Goal: Information Seeking & Learning: Learn about a topic

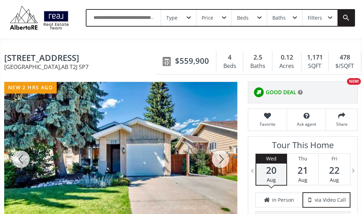
scroll to position [35, 0]
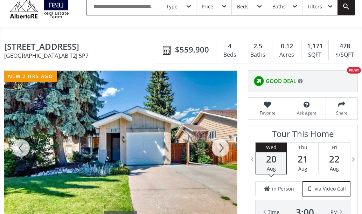
click at [221, 144] on div at bounding box center [221, 148] width 34 height 155
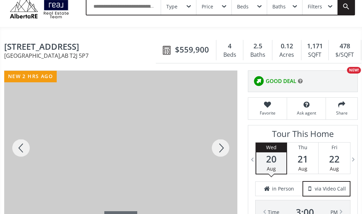
click at [221, 144] on div at bounding box center [221, 148] width 34 height 155
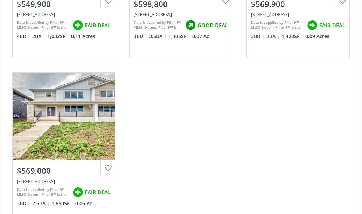
scroll to position [561, 0]
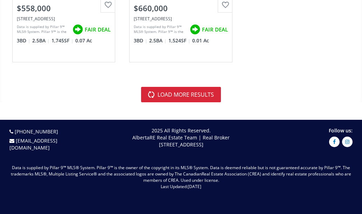
scroll to position [2909, 0]
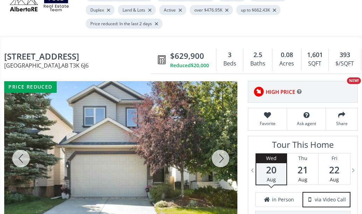
scroll to position [70, 0]
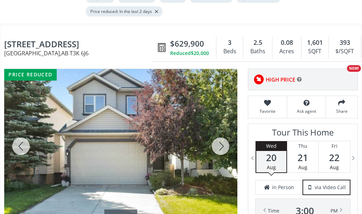
click at [223, 151] on div at bounding box center [221, 146] width 34 height 155
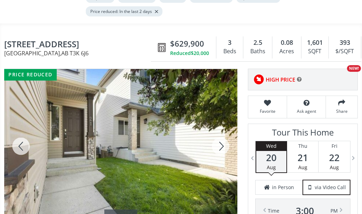
click at [223, 151] on div at bounding box center [221, 146] width 34 height 155
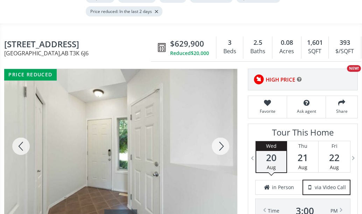
click at [223, 151] on div at bounding box center [221, 146] width 34 height 155
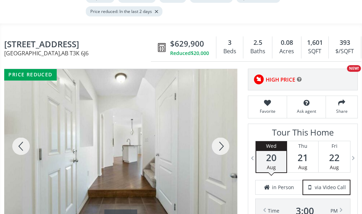
click at [223, 151] on div at bounding box center [221, 146] width 34 height 155
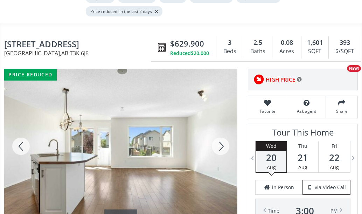
click at [223, 151] on div at bounding box center [221, 146] width 34 height 155
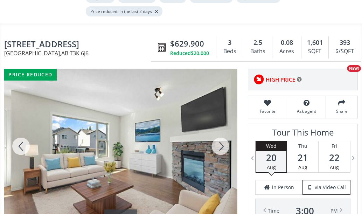
click at [223, 151] on div at bounding box center [221, 146] width 34 height 155
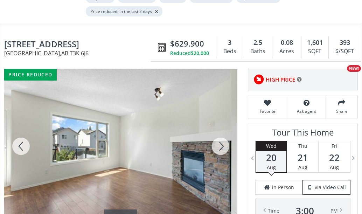
click at [223, 151] on div at bounding box center [221, 146] width 34 height 155
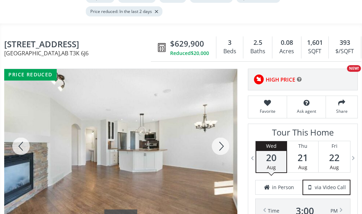
click at [223, 151] on div at bounding box center [221, 146] width 34 height 155
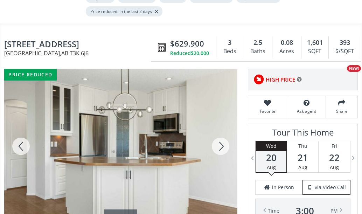
click at [222, 151] on div at bounding box center [221, 146] width 34 height 155
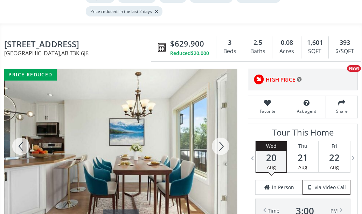
click at [222, 151] on div at bounding box center [221, 146] width 34 height 155
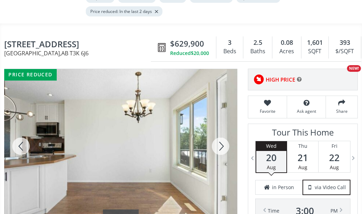
click at [222, 151] on div at bounding box center [221, 146] width 34 height 155
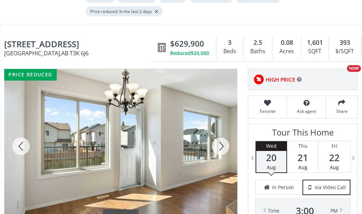
click at [222, 151] on div at bounding box center [221, 146] width 34 height 155
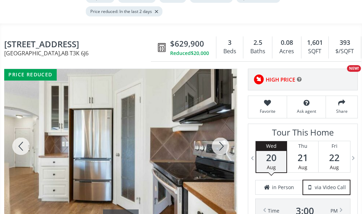
click at [222, 151] on div at bounding box center [221, 146] width 34 height 155
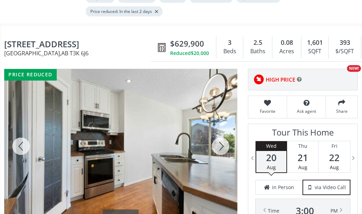
click at [222, 159] on div at bounding box center [221, 146] width 34 height 155
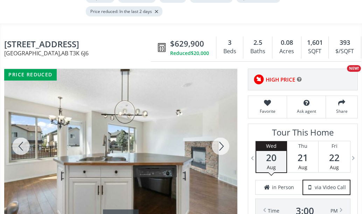
click at [222, 159] on div at bounding box center [221, 146] width 34 height 155
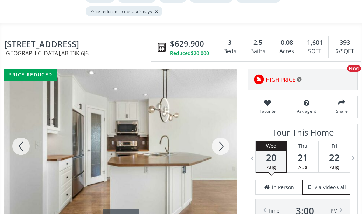
click at [222, 159] on div at bounding box center [221, 146] width 34 height 155
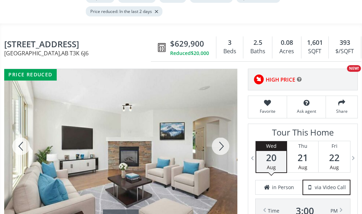
click at [222, 159] on div at bounding box center [221, 146] width 34 height 155
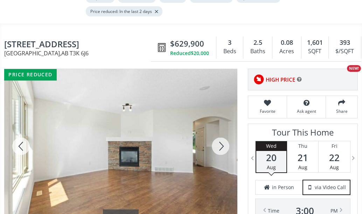
click at [222, 159] on div at bounding box center [221, 146] width 34 height 155
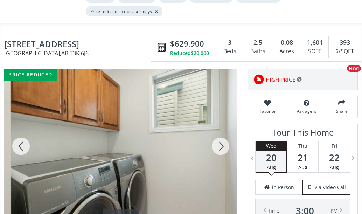
click at [222, 159] on div at bounding box center [221, 146] width 34 height 155
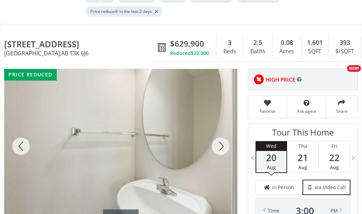
click at [222, 159] on div at bounding box center [221, 146] width 34 height 155
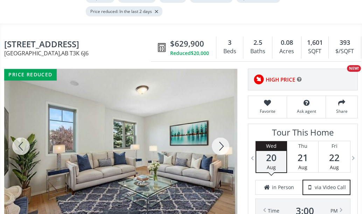
click at [222, 159] on div at bounding box center [221, 146] width 34 height 155
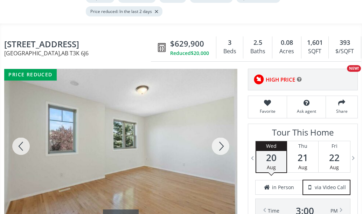
click at [222, 159] on div at bounding box center [221, 146] width 34 height 155
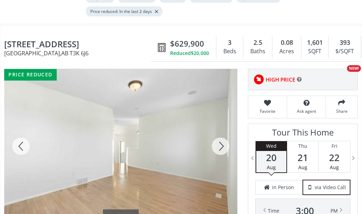
click at [222, 159] on div at bounding box center [221, 146] width 34 height 155
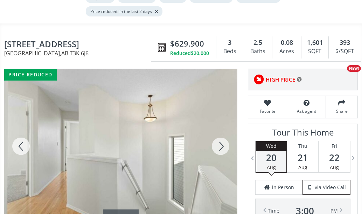
click at [222, 159] on div at bounding box center [221, 146] width 34 height 155
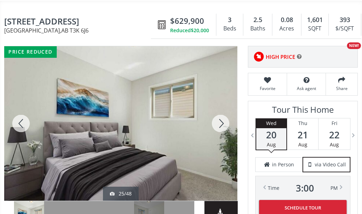
scroll to position [105, 0]
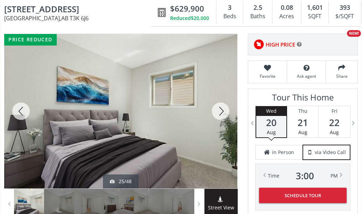
click at [220, 124] on div at bounding box center [221, 111] width 34 height 155
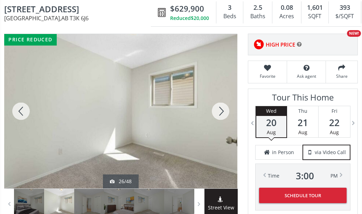
click at [220, 124] on div at bounding box center [221, 111] width 34 height 155
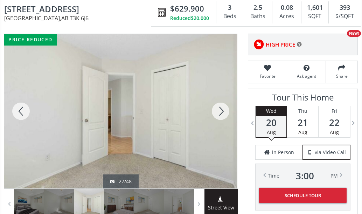
click at [220, 124] on div at bounding box center [221, 111] width 34 height 155
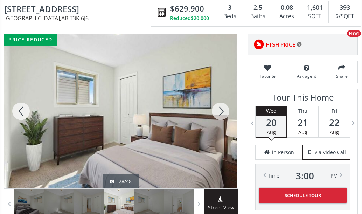
click at [220, 124] on div at bounding box center [221, 111] width 34 height 155
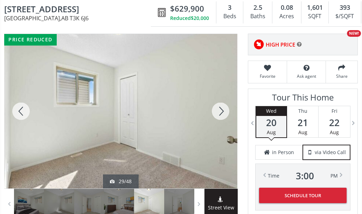
click at [220, 124] on div at bounding box center [221, 111] width 34 height 155
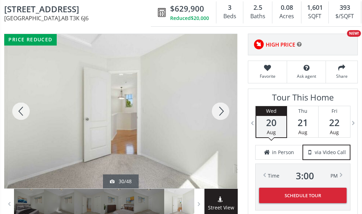
click at [220, 124] on div at bounding box center [221, 111] width 34 height 155
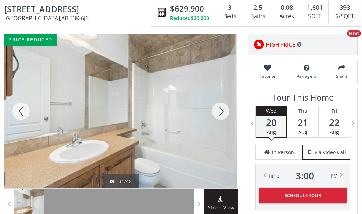
click at [220, 124] on div at bounding box center [221, 111] width 34 height 155
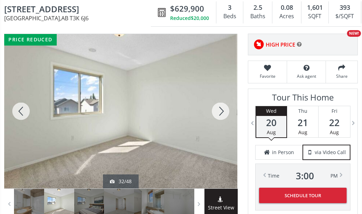
click at [220, 124] on div at bounding box center [221, 111] width 34 height 155
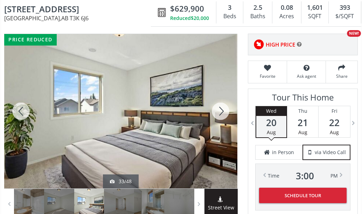
click at [220, 124] on div at bounding box center [221, 111] width 34 height 155
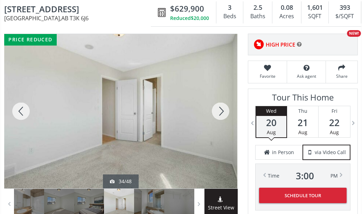
click at [220, 124] on div at bounding box center [221, 111] width 34 height 155
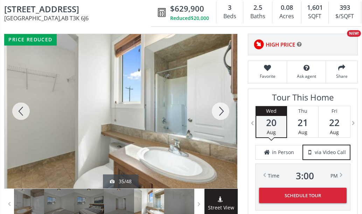
click at [220, 124] on div at bounding box center [221, 111] width 34 height 155
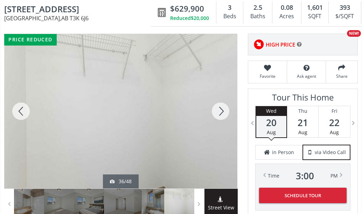
click at [220, 124] on div at bounding box center [221, 111] width 34 height 155
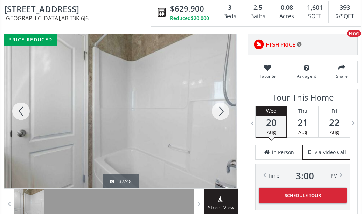
click at [220, 124] on div at bounding box center [221, 111] width 34 height 155
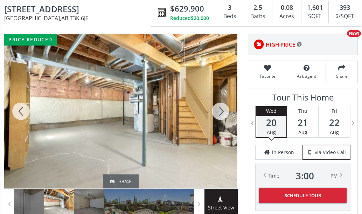
click at [220, 124] on div at bounding box center [221, 111] width 34 height 155
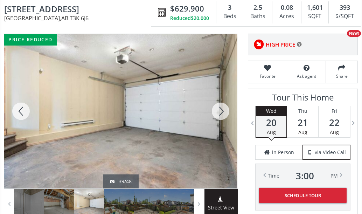
click at [220, 124] on div at bounding box center [221, 111] width 34 height 155
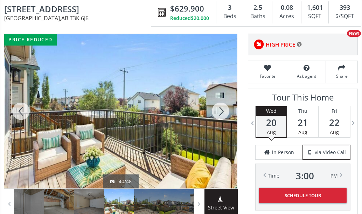
click at [220, 124] on div at bounding box center [221, 111] width 34 height 155
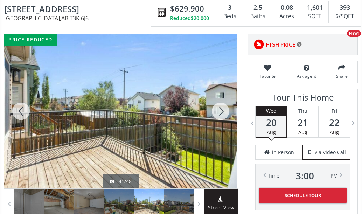
click at [220, 124] on div at bounding box center [221, 111] width 34 height 155
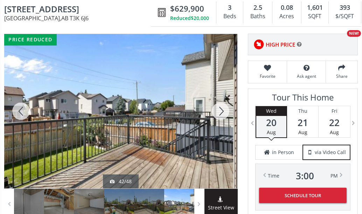
click at [220, 124] on div at bounding box center [221, 111] width 34 height 155
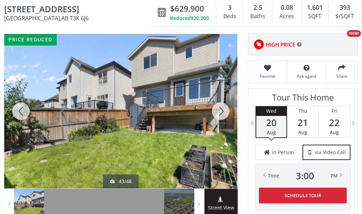
click at [220, 124] on div at bounding box center [221, 111] width 34 height 155
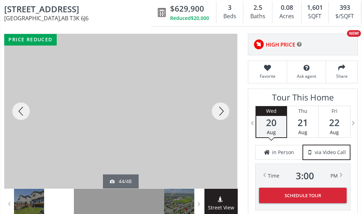
click at [220, 124] on div at bounding box center [221, 111] width 34 height 155
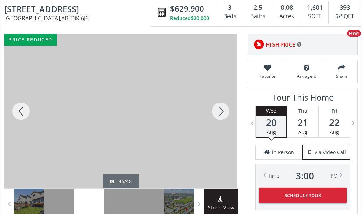
click at [220, 124] on div at bounding box center [221, 111] width 34 height 155
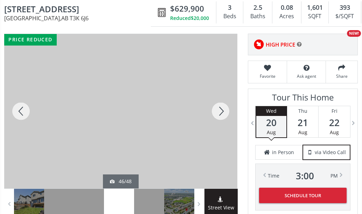
click at [220, 124] on div at bounding box center [221, 111] width 34 height 155
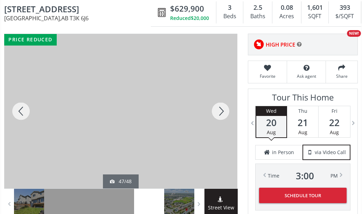
click at [220, 124] on div at bounding box center [221, 111] width 34 height 155
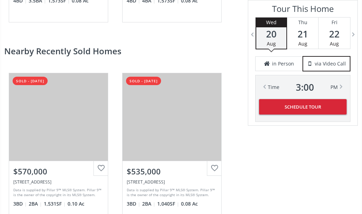
scroll to position [1542, 0]
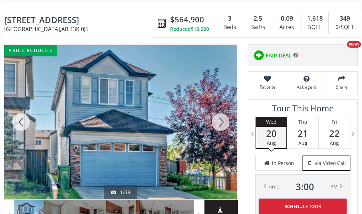
scroll to position [105, 0]
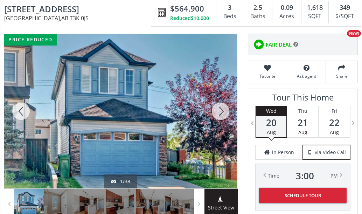
click at [219, 117] on div at bounding box center [221, 111] width 34 height 155
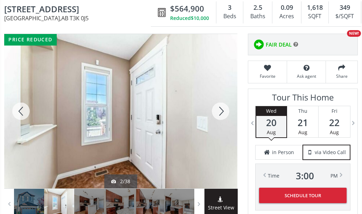
click at [219, 117] on div at bounding box center [221, 111] width 34 height 155
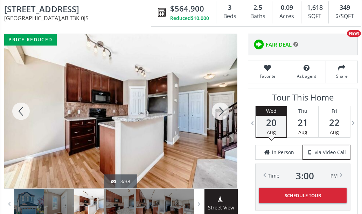
click at [219, 117] on div at bounding box center [221, 111] width 34 height 155
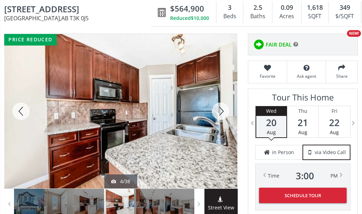
click at [219, 117] on div at bounding box center [221, 111] width 34 height 155
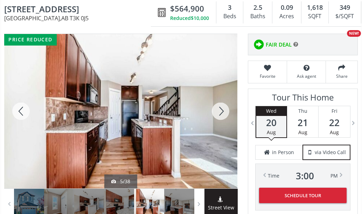
click at [219, 117] on div at bounding box center [221, 111] width 34 height 155
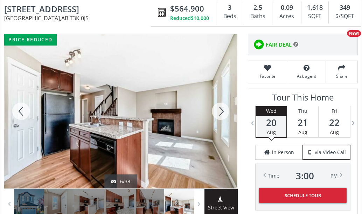
click at [219, 117] on div at bounding box center [221, 111] width 34 height 155
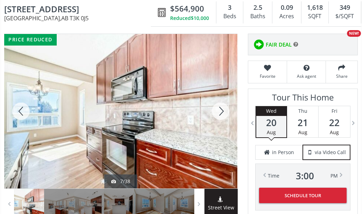
click at [219, 117] on div at bounding box center [221, 111] width 34 height 155
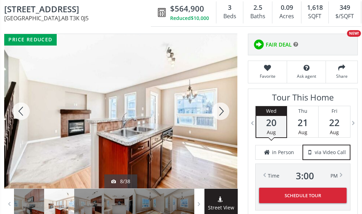
click at [219, 117] on div at bounding box center [221, 111] width 34 height 155
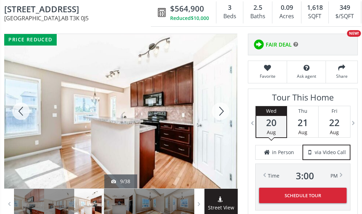
click at [219, 117] on div at bounding box center [221, 111] width 34 height 155
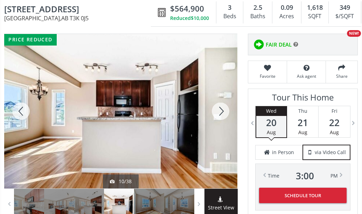
click at [219, 117] on div at bounding box center [221, 111] width 34 height 155
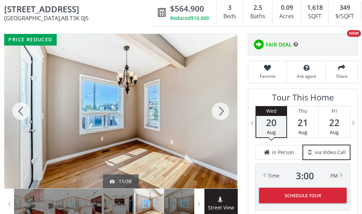
click at [219, 117] on div at bounding box center [221, 111] width 34 height 155
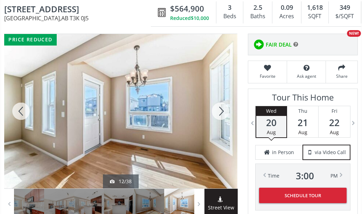
click at [219, 117] on div at bounding box center [221, 111] width 34 height 155
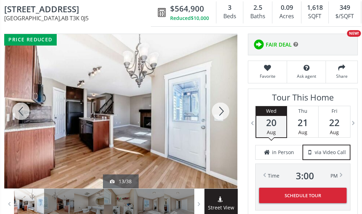
click at [219, 117] on div at bounding box center [221, 111] width 34 height 155
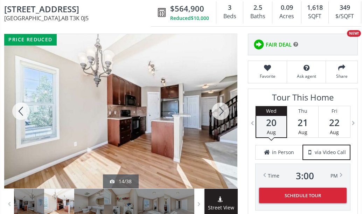
click at [219, 117] on div at bounding box center [221, 111] width 34 height 155
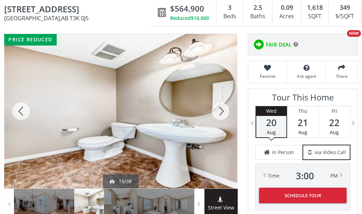
click at [219, 117] on div at bounding box center [221, 111] width 34 height 155
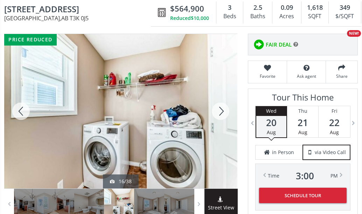
click at [219, 117] on div at bounding box center [221, 111] width 34 height 155
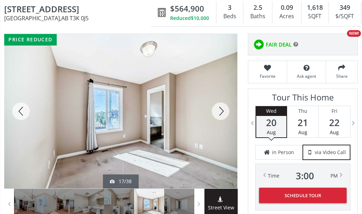
click at [219, 117] on div at bounding box center [221, 111] width 34 height 155
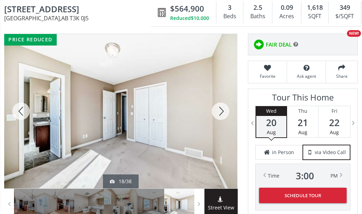
click at [219, 117] on div at bounding box center [221, 111] width 34 height 155
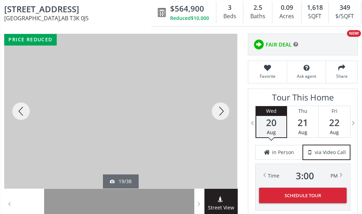
click at [219, 117] on div at bounding box center [221, 111] width 34 height 155
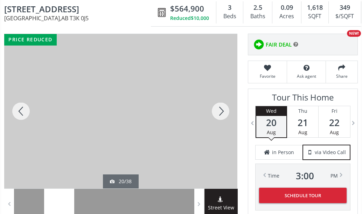
click at [219, 117] on div at bounding box center [221, 111] width 34 height 155
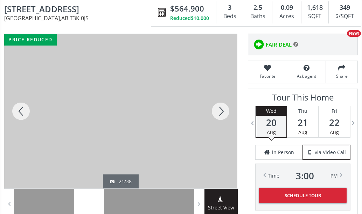
click at [219, 117] on div at bounding box center [221, 111] width 34 height 155
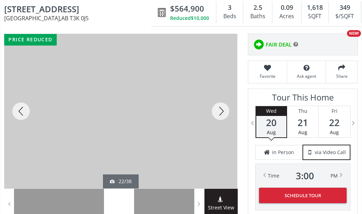
click at [219, 117] on div at bounding box center [221, 111] width 34 height 155
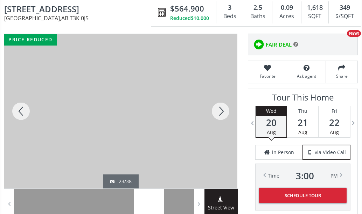
click at [219, 117] on div at bounding box center [221, 111] width 34 height 155
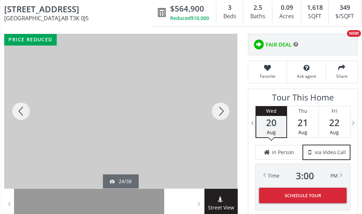
click at [219, 117] on div at bounding box center [221, 111] width 34 height 155
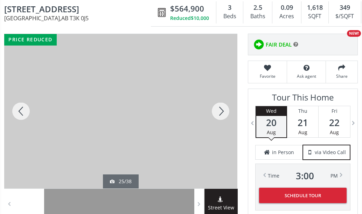
click at [219, 117] on div at bounding box center [221, 111] width 34 height 155
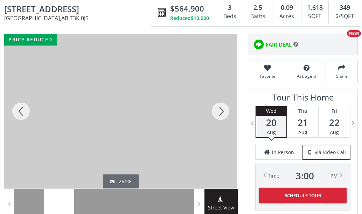
click at [219, 117] on div at bounding box center [221, 111] width 34 height 155
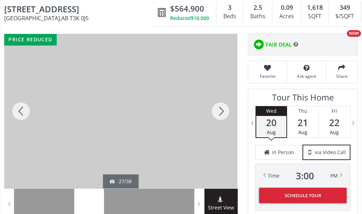
click at [219, 117] on div at bounding box center [221, 111] width 34 height 155
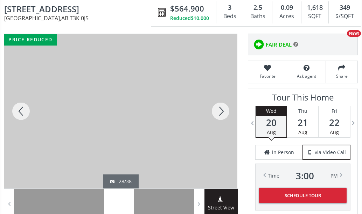
click at [219, 117] on div at bounding box center [221, 111] width 34 height 155
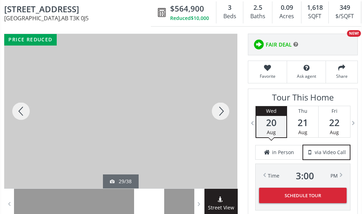
click at [219, 117] on div at bounding box center [221, 111] width 34 height 155
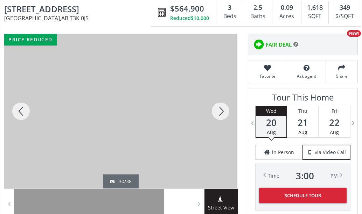
click at [219, 117] on div at bounding box center [221, 111] width 34 height 155
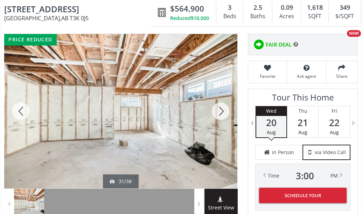
click at [216, 119] on div at bounding box center [221, 111] width 34 height 155
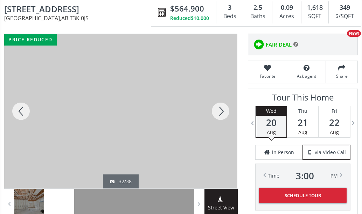
click at [216, 119] on div at bounding box center [221, 111] width 34 height 155
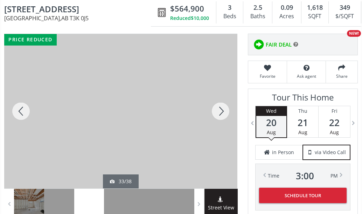
click at [216, 119] on div at bounding box center [221, 111] width 34 height 155
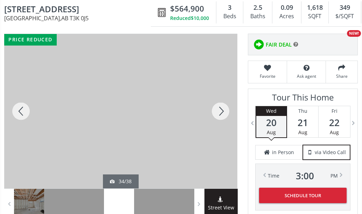
click at [216, 119] on div at bounding box center [221, 111] width 34 height 155
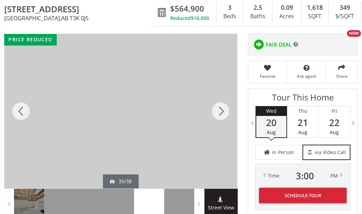
click at [216, 119] on div at bounding box center [221, 111] width 34 height 155
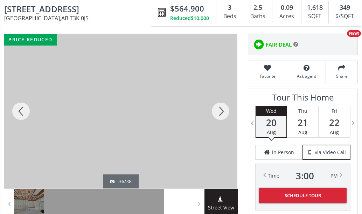
click at [216, 119] on div at bounding box center [221, 111] width 34 height 155
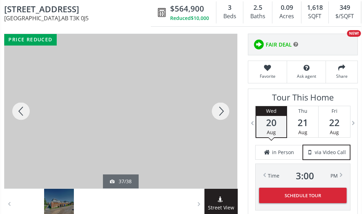
click at [216, 119] on div at bounding box center [221, 111] width 34 height 155
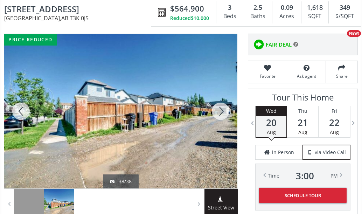
click at [208, 124] on div at bounding box center [221, 111] width 34 height 155
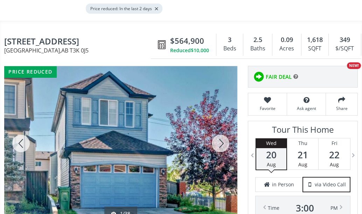
scroll to position [70, 0]
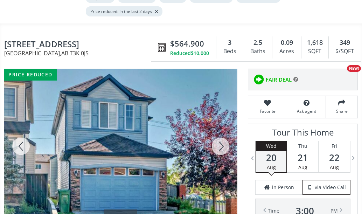
click at [185, 57] on div "Reduced $10,000" at bounding box center [189, 53] width 39 height 7
click at [160, 53] on icon at bounding box center [162, 47] width 9 height 9
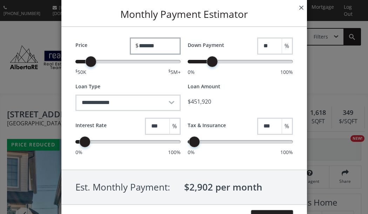
drag, startPoint x: 170, startPoint y: 49, endPoint x: 141, endPoint y: 51, distance: 29.2
click at [141, 51] on input "*******" at bounding box center [155, 46] width 51 height 17
type input "*******"
click at [175, 81] on div "**********" at bounding box center [183, 98] width 245 height 143
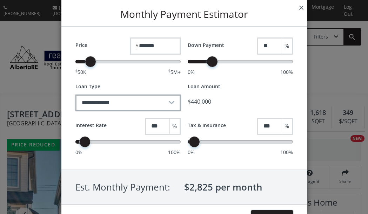
click at [127, 104] on select "**********" at bounding box center [127, 103] width 105 height 16
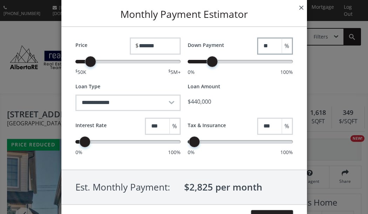
click at [280, 49] on input "**" at bounding box center [269, 46] width 25 height 17
click at [244, 89] on div "Loan Amount" at bounding box center [240, 86] width 105 height 9
drag, startPoint x: 276, startPoint y: 44, endPoint x: 247, endPoint y: 43, distance: 29.1
click at [247, 43] on div "Down Payment ** %" at bounding box center [240, 46] width 105 height 17
click at [244, 74] on div "0% 100%" at bounding box center [240, 72] width 105 height 7
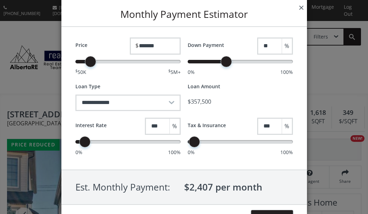
drag, startPoint x: 275, startPoint y: 47, endPoint x: 247, endPoint y: 50, distance: 27.8
click at [247, 50] on div "Down Payment ** %" at bounding box center [240, 46] width 105 height 17
type input "**"
click at [252, 76] on div "0% 100%" at bounding box center [240, 72] width 105 height 7
click at [144, 45] on input "*******" at bounding box center [155, 46] width 51 height 17
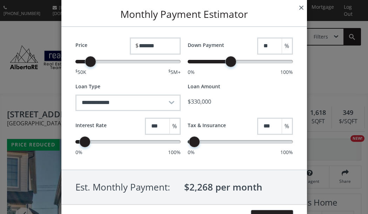
type input "*******"
click at [218, 94] on div "Loan Amount $ 300,000" at bounding box center [240, 96] width 105 height 29
drag, startPoint x: 272, startPoint y: 47, endPoint x: 243, endPoint y: 48, distance: 29.4
click at [243, 48] on div "Down Payment ** %" at bounding box center [240, 46] width 105 height 17
type input "**"
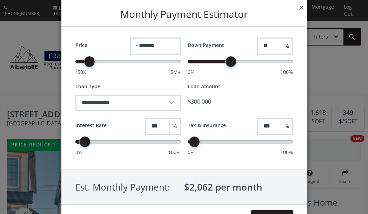
click at [249, 91] on div "Loan Amount" at bounding box center [240, 86] width 105 height 9
click at [300, 9] on button "×" at bounding box center [300, 7] width 11 height 15
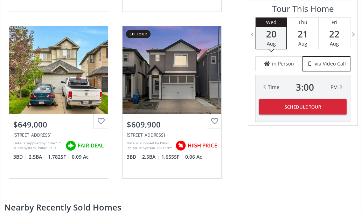
scroll to position [1297, 0]
